Goal: Communication & Community: Answer question/provide support

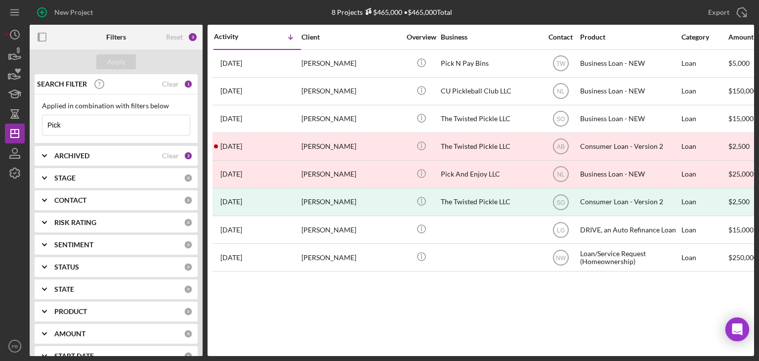
click at [78, 197] on b "CONTACT" at bounding box center [70, 200] width 32 height 8
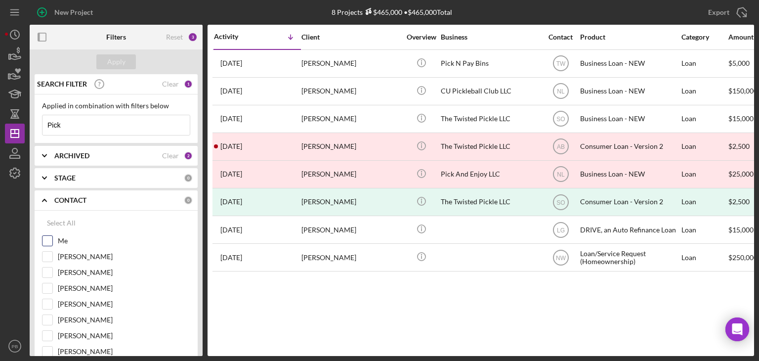
click at [45, 238] on input "Me" at bounding box center [48, 241] width 10 height 10
checkbox input "true"
drag, startPoint x: 107, startPoint y: 128, endPoint x: 0, endPoint y: 128, distance: 107.3
click at [0, 128] on div "New Project 8 Projects $465,000 • $465,000 Total Pick Export Icon/Export Filter…" at bounding box center [379, 180] width 759 height 361
click at [128, 65] on button "Apply" at bounding box center [116, 61] width 40 height 15
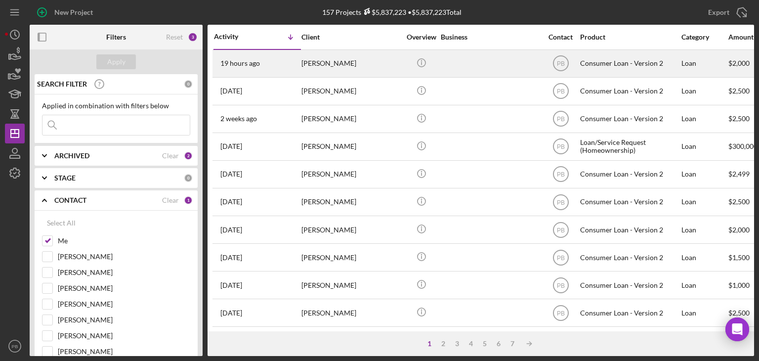
click at [327, 56] on div "[PERSON_NAME]" at bounding box center [351, 63] width 99 height 26
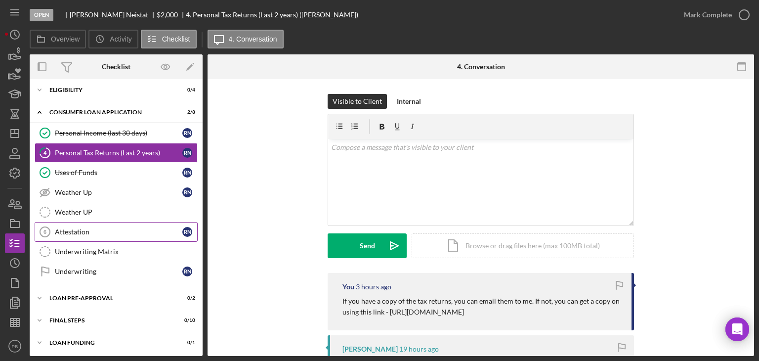
click at [79, 230] on div "Attestation" at bounding box center [119, 232] width 128 height 8
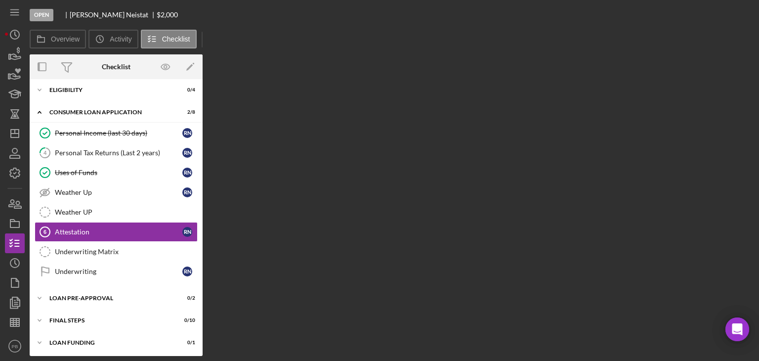
scroll to position [26, 0]
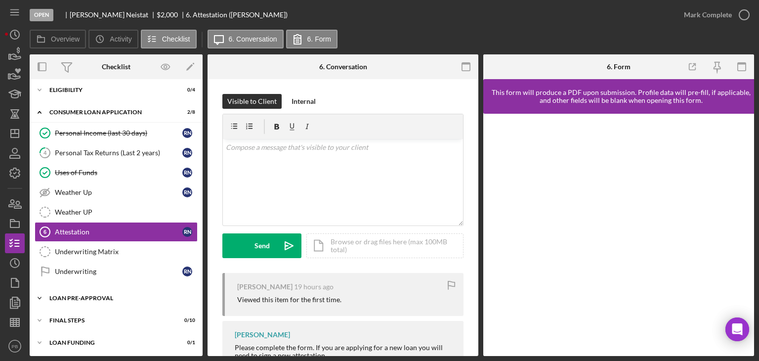
click at [76, 297] on div "Loan Pre-Approval" at bounding box center [119, 298] width 141 height 6
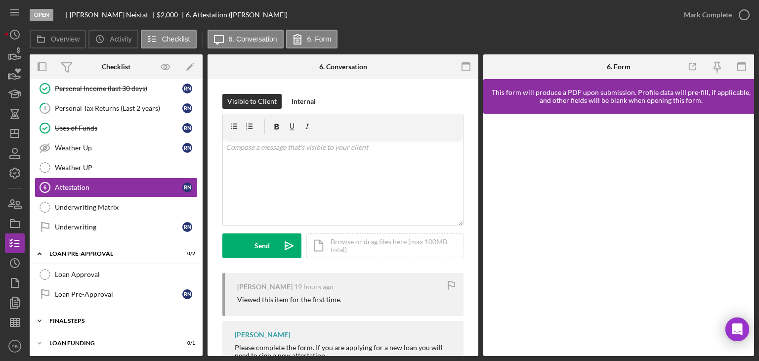
click at [71, 318] on div "FINAL STEPS" at bounding box center [119, 321] width 141 height 6
click at [290, 166] on div "v Color teal Color pink Remove color Add row above Add row below Add column bef…" at bounding box center [343, 182] width 240 height 87
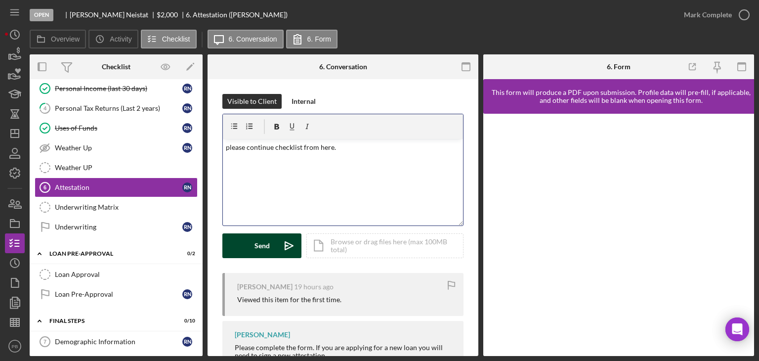
click at [261, 246] on div "Send" at bounding box center [262, 245] width 15 height 25
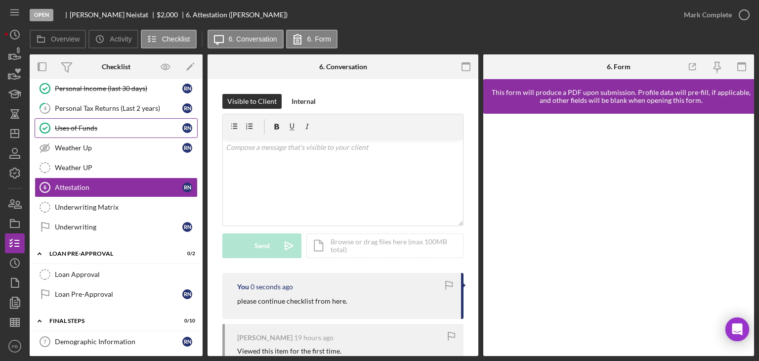
scroll to position [0, 0]
